Goal: Transaction & Acquisition: Purchase product/service

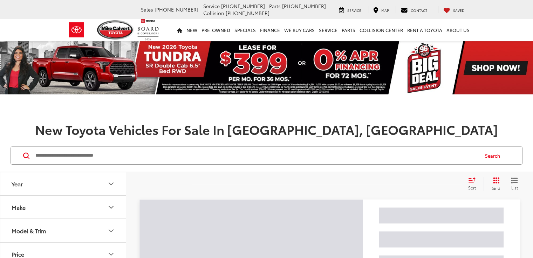
scroll to position [53, 0]
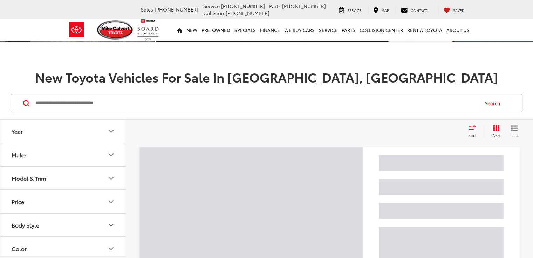
click at [94, 176] on button "Model & Trim" at bounding box center [63, 178] width 126 height 23
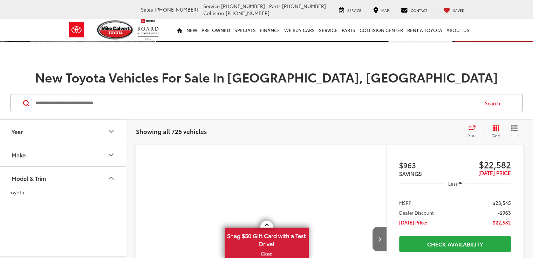
scroll to position [35, 0]
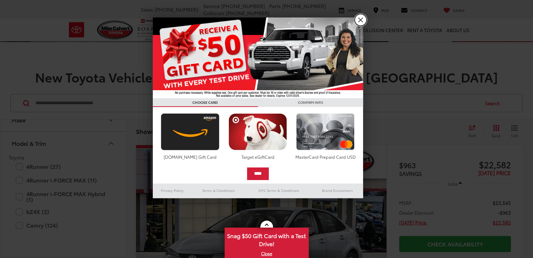
click at [361, 21] on link "X" at bounding box center [360, 20] width 12 height 12
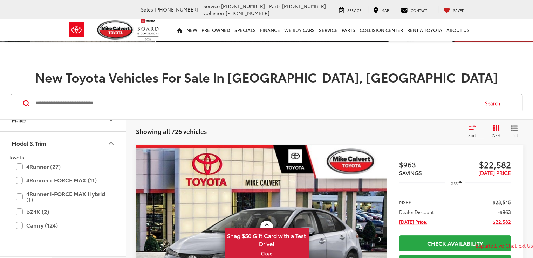
scroll to position [0, 0]
click at [30, 169] on label "4Runner (27)" at bounding box center [63, 167] width 95 height 12
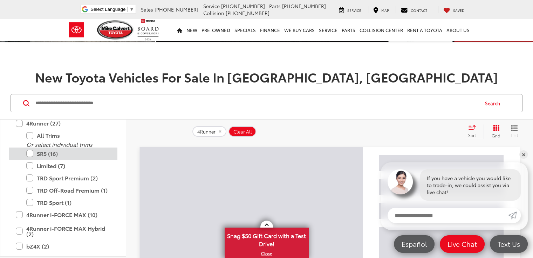
click at [31, 154] on label "SR5 (16)" at bounding box center [68, 154] width 84 height 12
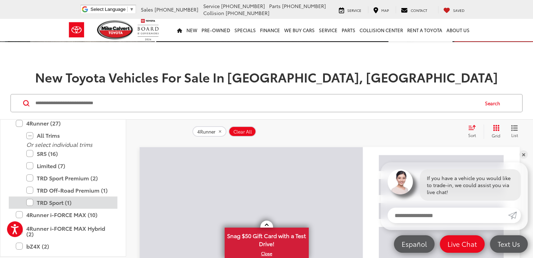
click at [31, 200] on label "TRD Sport (1)" at bounding box center [68, 203] width 84 height 12
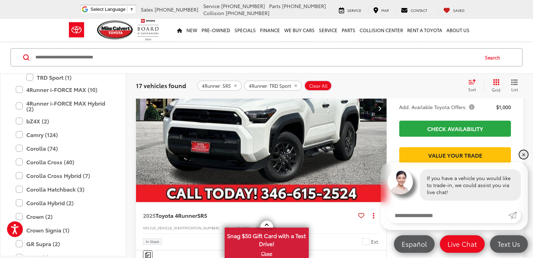
click at [524, 153] on link "✕" at bounding box center [523, 155] width 8 height 8
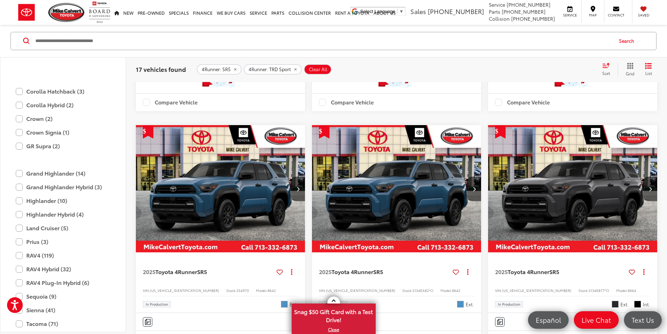
scroll to position [1474, 0]
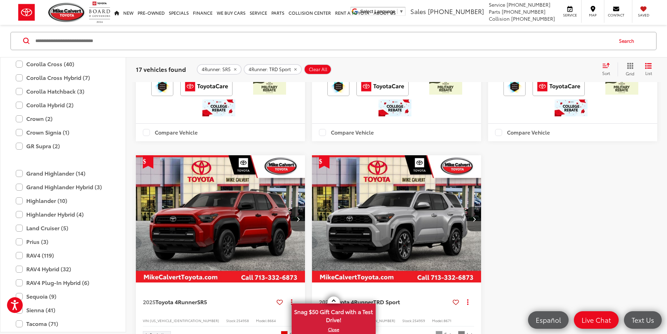
scroll to position [559, 0]
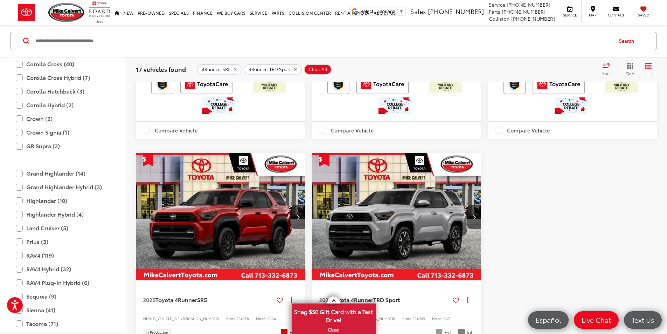
click at [312, 204] on img "2025 Toyota 4Runner TRD Sport 0" at bounding box center [397, 217] width 170 height 128
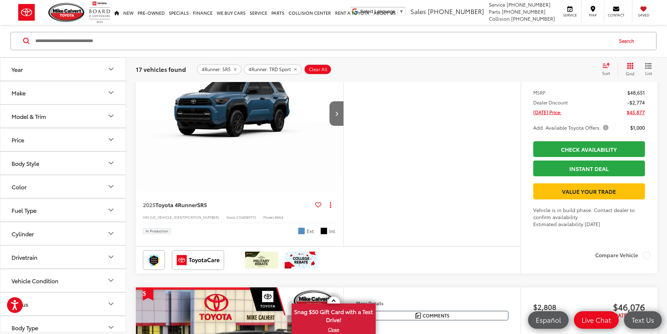
click at [629, 64] on icon "Grid View" at bounding box center [630, 66] width 6 height 6
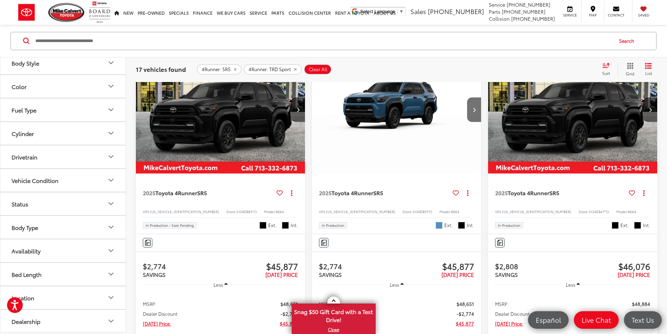
scroll to position [101, 0]
click at [106, 200] on button "Status" at bounding box center [63, 202] width 126 height 23
click at [42, 243] on label "In Stock (8)" at bounding box center [27, 243] width 37 height 12
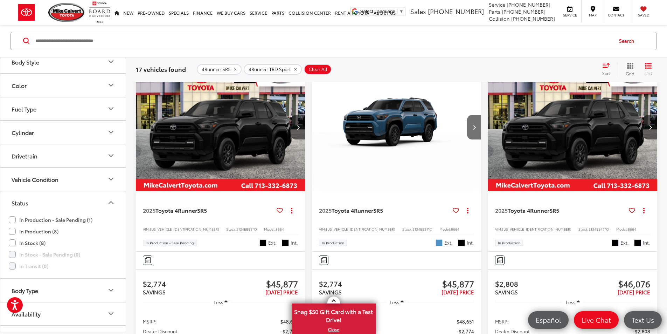
scroll to position [112, 0]
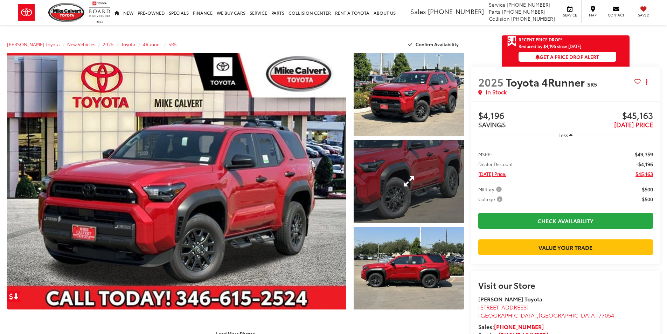
scroll to position [110, 0]
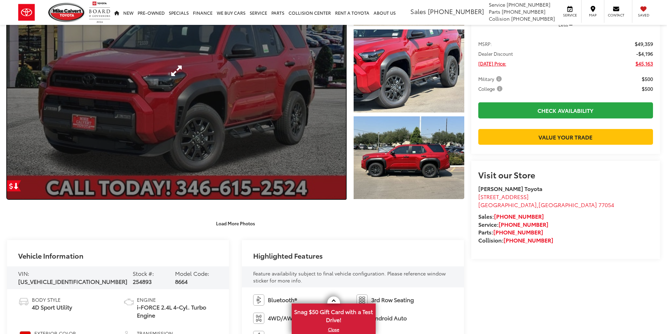
click at [266, 136] on link "Expand Photo 0" at bounding box center [176, 71] width 339 height 256
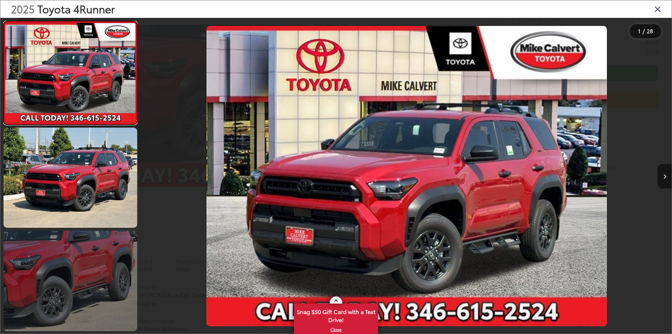
scroll to position [0, 0]
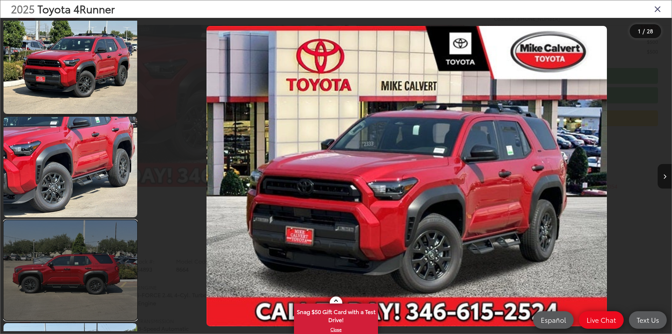
click at [111, 220] on link at bounding box center [71, 270] width 134 height 100
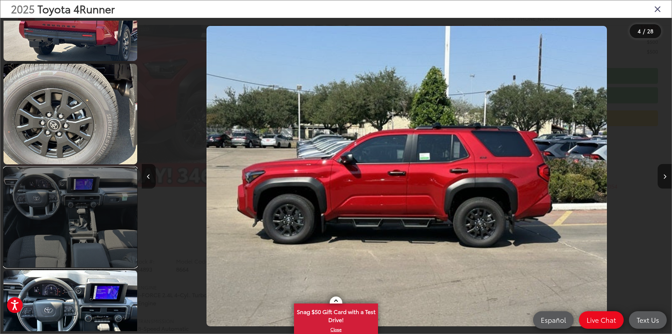
click at [92, 187] on link at bounding box center [71, 217] width 134 height 100
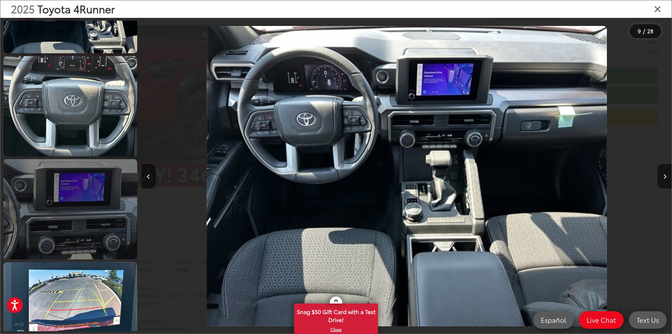
scroll to position [1022, 0]
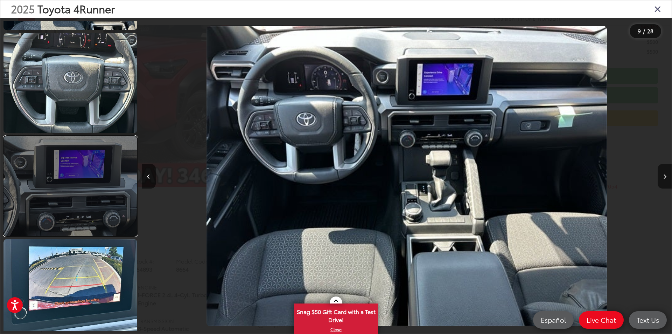
click at [127, 192] on link at bounding box center [71, 186] width 134 height 100
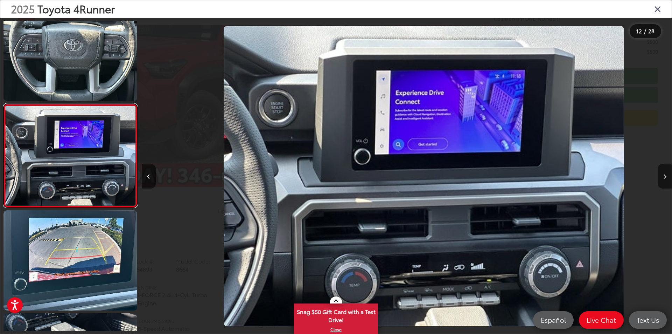
scroll to position [0, 5833]
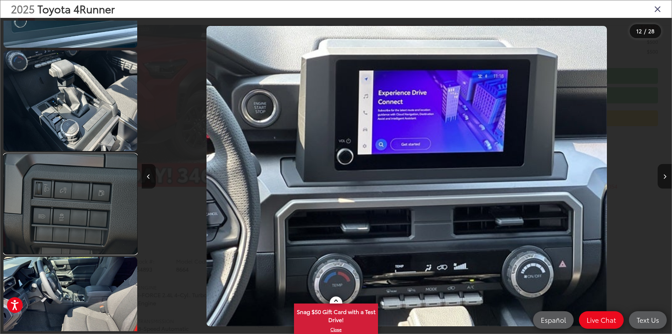
click at [116, 194] on link at bounding box center [71, 204] width 134 height 100
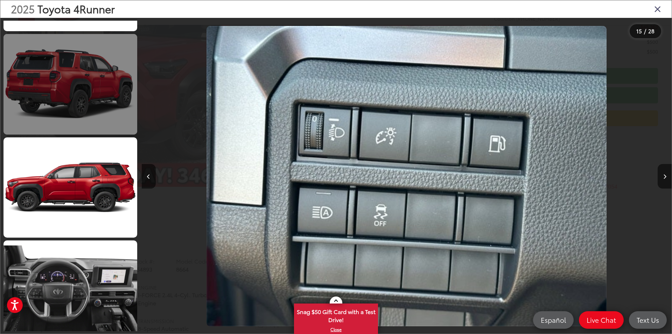
scroll to position [1806, 0]
